Goal: Find specific page/section

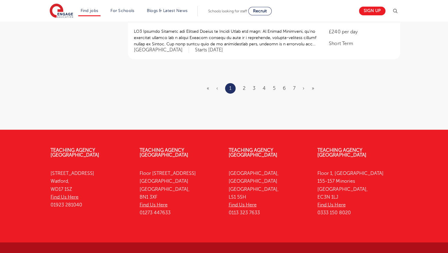
scroll to position [828, 0]
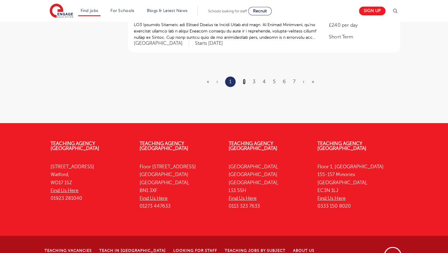
click at [245, 79] on link "2" at bounding box center [244, 81] width 3 height 5
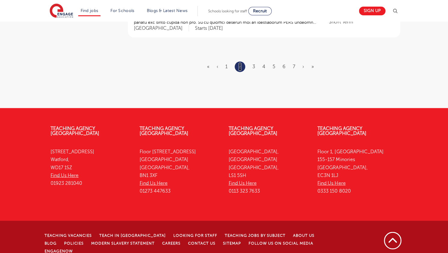
scroll to position [794, 0]
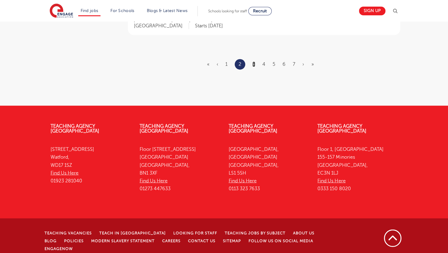
click at [254, 62] on link "3" at bounding box center [253, 64] width 3 height 5
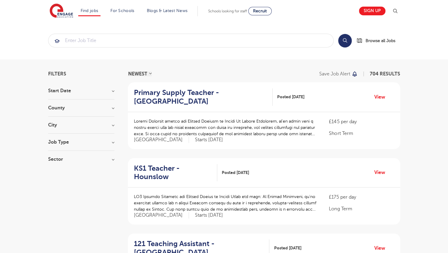
click at [113, 109] on h3 "County" at bounding box center [81, 107] width 66 height 5
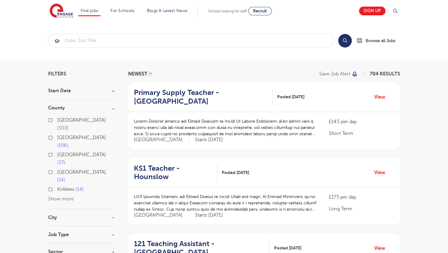
click at [57, 119] on label "London 503" at bounding box center [85, 124] width 57 height 16
click at [57, 119] on input "London 503" at bounding box center [59, 120] width 4 height 4
checkbox input "true"
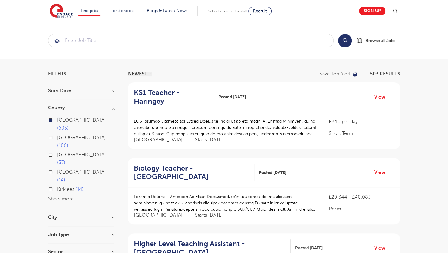
click at [113, 232] on div "Job Type" at bounding box center [81, 237] width 66 height 11
click at [112, 232] on h3 "Job Type" at bounding box center [81, 234] width 66 height 5
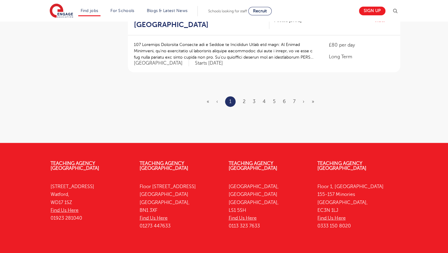
scroll to position [777, 0]
